Goal: Transaction & Acquisition: Purchase product/service

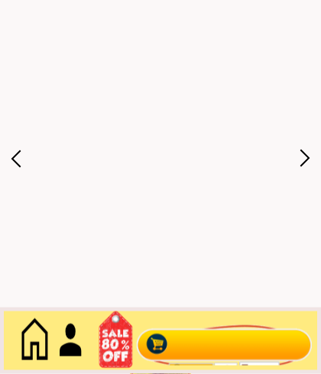
scroll to position [79, 0]
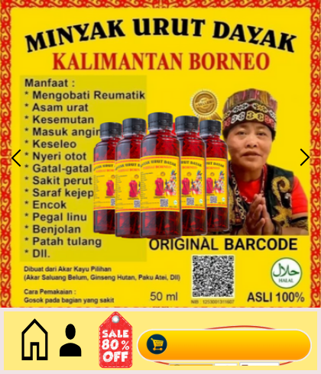
click at [240, 344] on div at bounding box center [224, 341] width 185 height 50
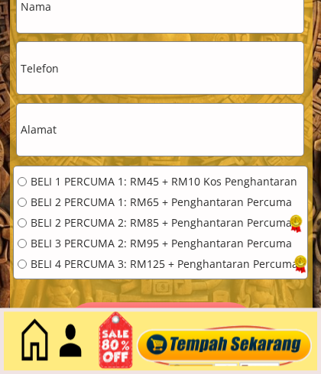
scroll to position [7046, 0]
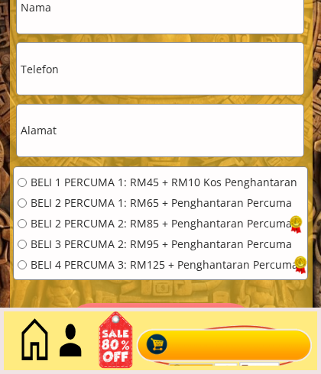
click at [27, 201] on div "BELI 2 PERCUMA 1: RM65 + Penghantaran Percuma" at bounding box center [158, 203] width 280 height 11
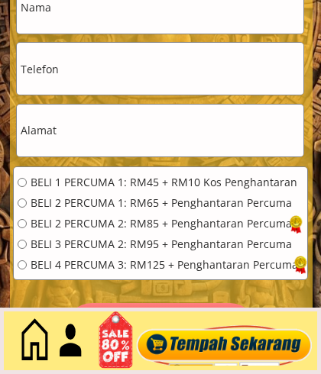
click at [26, 205] on input "radio" at bounding box center [22, 202] width 9 height 9
radio input "true"
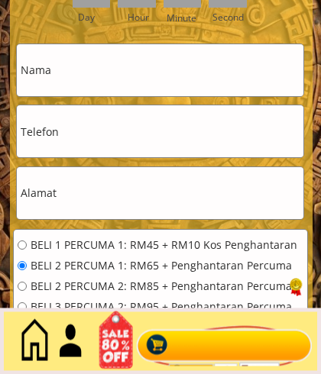
scroll to position [6984, 0]
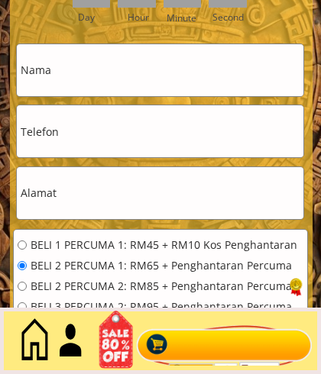
click at [118, 71] on input "text" at bounding box center [160, 70] width 286 height 52
click at [100, 72] on input "text" at bounding box center [160, 70] width 286 height 52
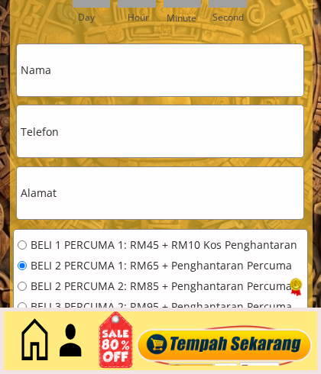
click at [129, 73] on input "text" at bounding box center [160, 70] width 286 height 52
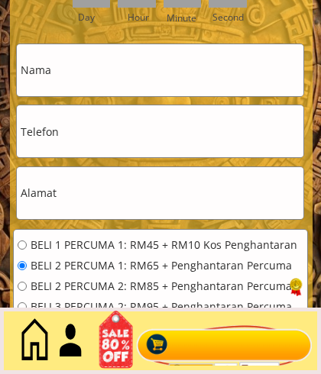
click at [62, 62] on input "text" at bounding box center [160, 70] width 286 height 52
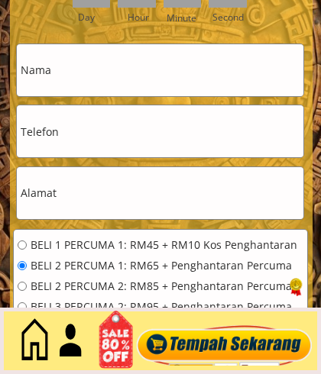
click at [83, 79] on input "text" at bounding box center [160, 70] width 286 height 52
type input "WILLIAM GAPOR"
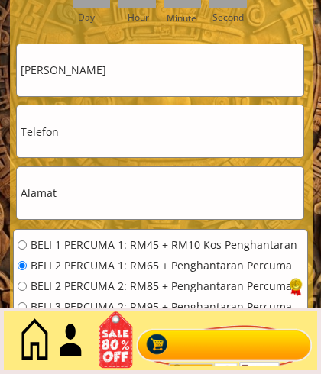
click at [76, 130] on input "tel" at bounding box center [160, 131] width 286 height 52
type input "0198880752"
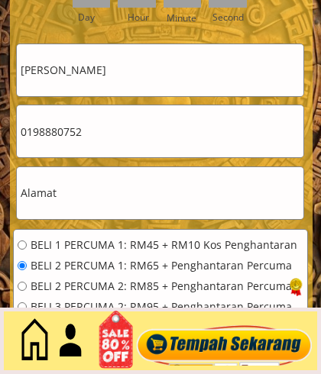
click at [106, 193] on input "text" at bounding box center [160, 193] width 286 height 52
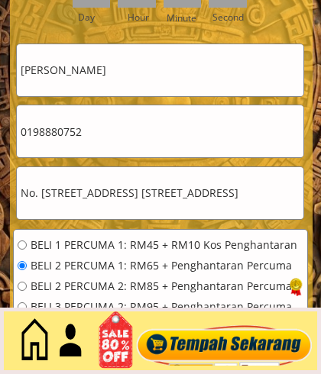
click at [271, 195] on input "No. 68, Taman Hugrow, Lorong Sg. Maong Ulu 3, Jala Tun" at bounding box center [160, 193] width 286 height 52
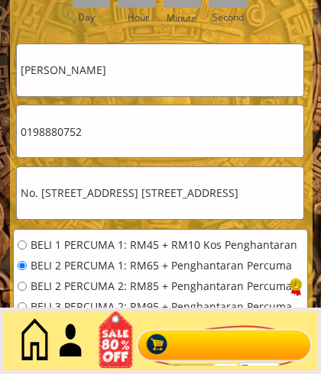
click at [295, 197] on input "No. 68, Taman Hugrow, Lorong Sg. Maong Ulu 3, Jalan Tun" at bounding box center [160, 193] width 286 height 52
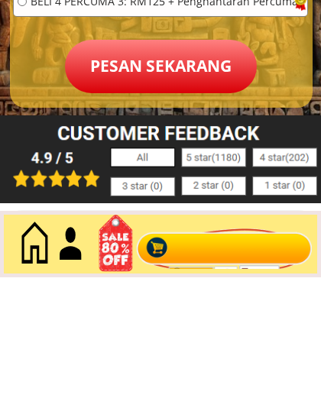
type input "No. 68, Taman Hugrow, Lorong Sg. Maong Ulu 3, Jalan Tun Ahmad Zaidi Adruce, 931…"
click at [171, 173] on p "Pesan sekarang" at bounding box center [161, 199] width 192 height 53
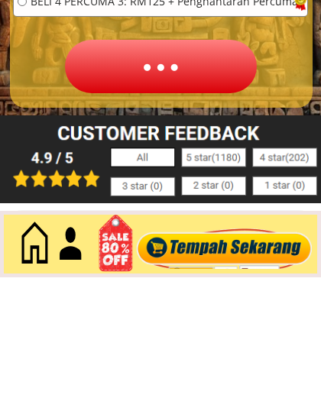
scroll to position [7310, 0]
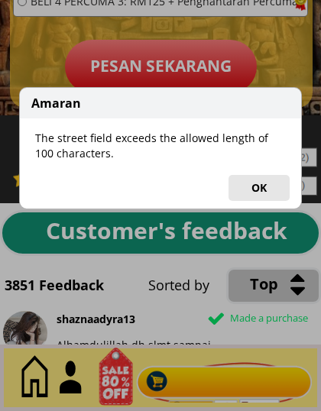
click at [269, 185] on button "OK" at bounding box center [258, 188] width 61 height 26
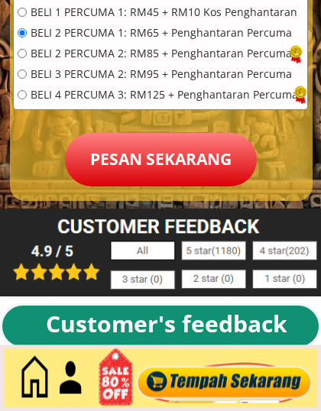
scroll to position [7216, 0]
